Goal: Task Accomplishment & Management: Manage account settings

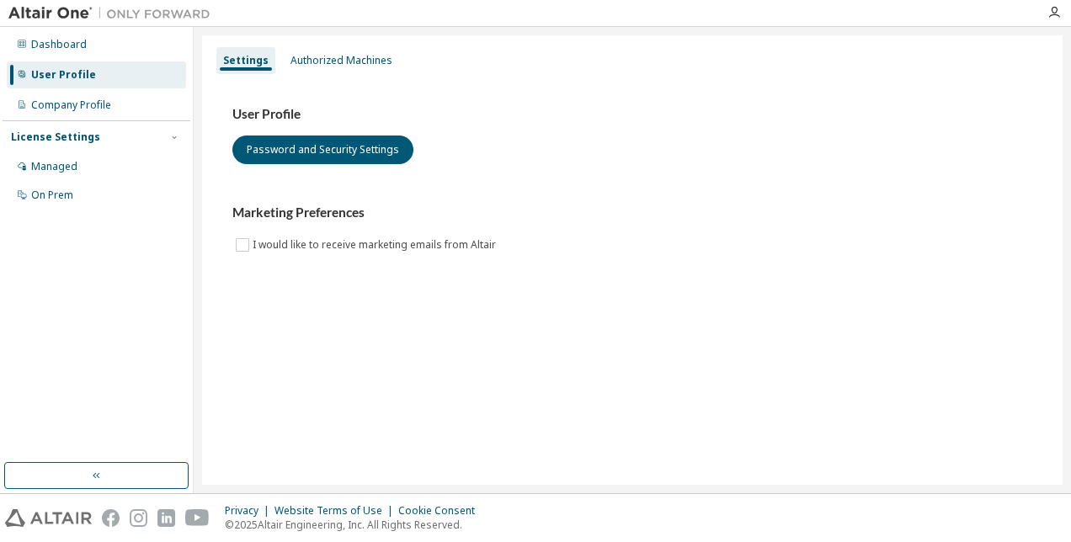
click at [753, 231] on div "Marketing Preferences I would like to receive marketing emails from Altair" at bounding box center [632, 230] width 800 height 50
click at [321, 66] on div "Authorized Machines" at bounding box center [342, 60] width 102 height 13
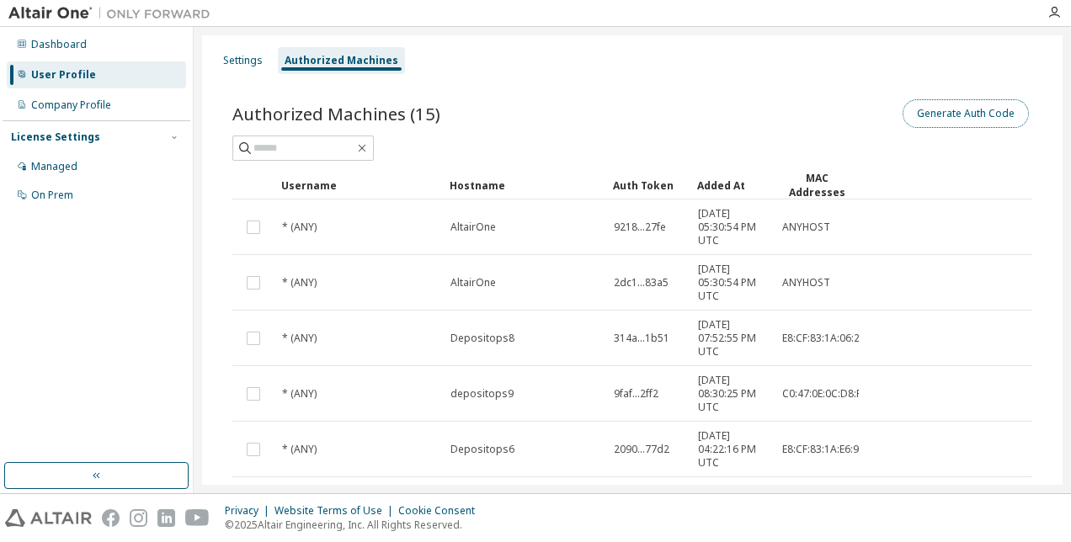
click at [962, 121] on button "Generate Auth Code" at bounding box center [966, 113] width 126 height 29
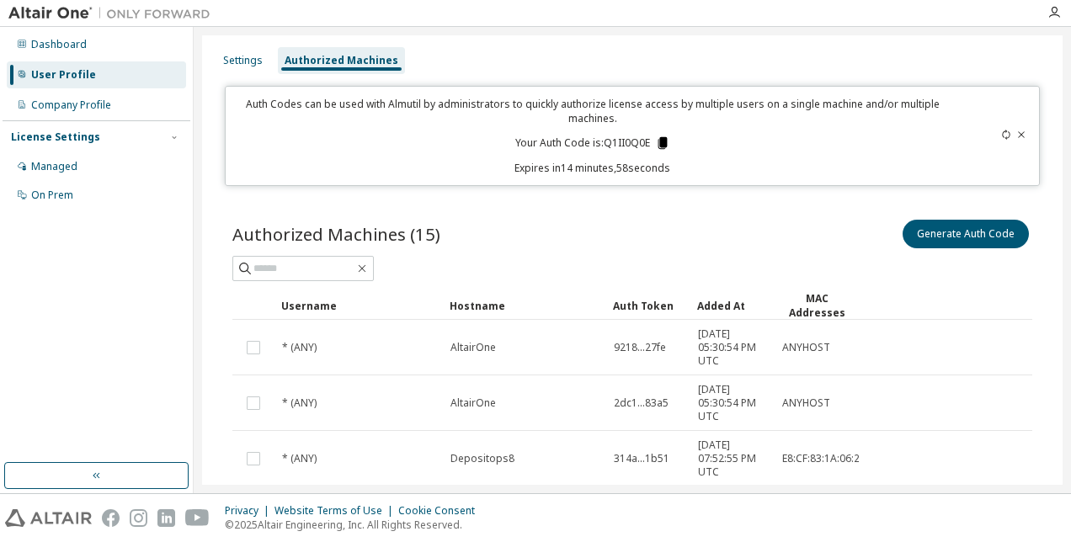
click at [658, 142] on icon at bounding box center [662, 143] width 9 height 12
